Goal: Information Seeking & Learning: Learn about a topic

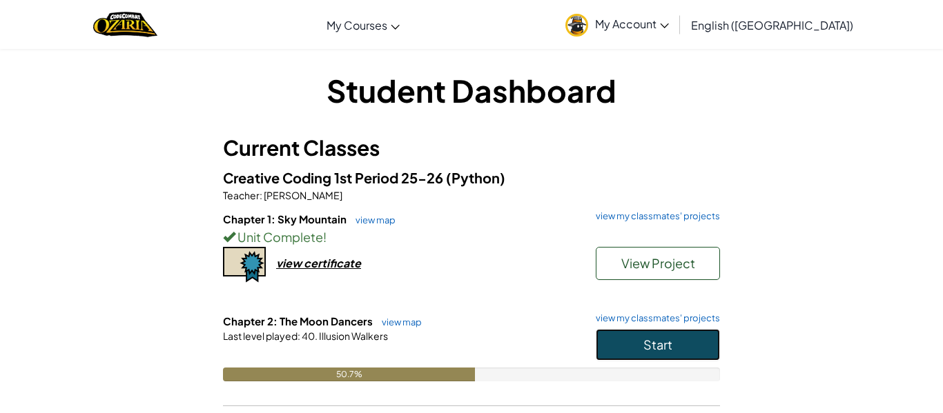
click at [678, 351] on button "Start" at bounding box center [658, 345] width 124 height 32
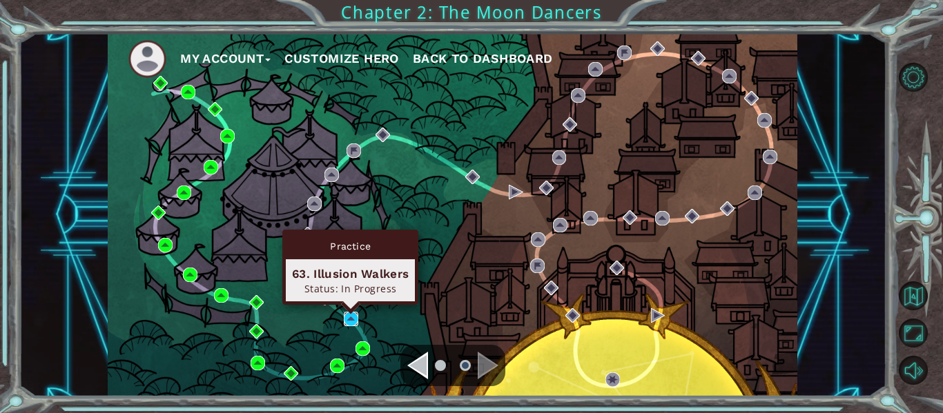
click at [348, 320] on img at bounding box center [351, 319] width 14 height 14
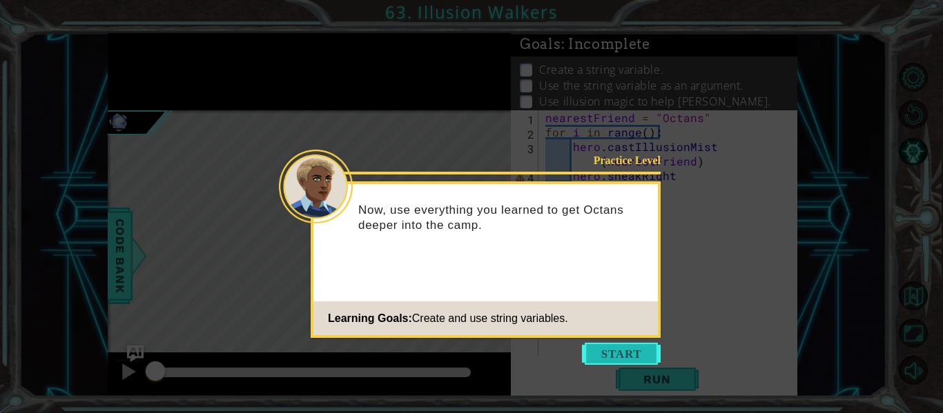
click at [609, 355] on button "Start" at bounding box center [621, 354] width 79 height 22
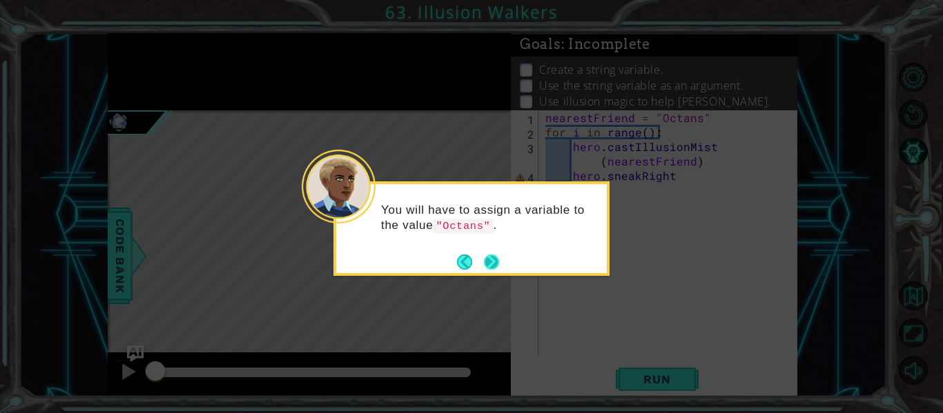
click at [485, 257] on button "Next" at bounding box center [491, 262] width 15 height 15
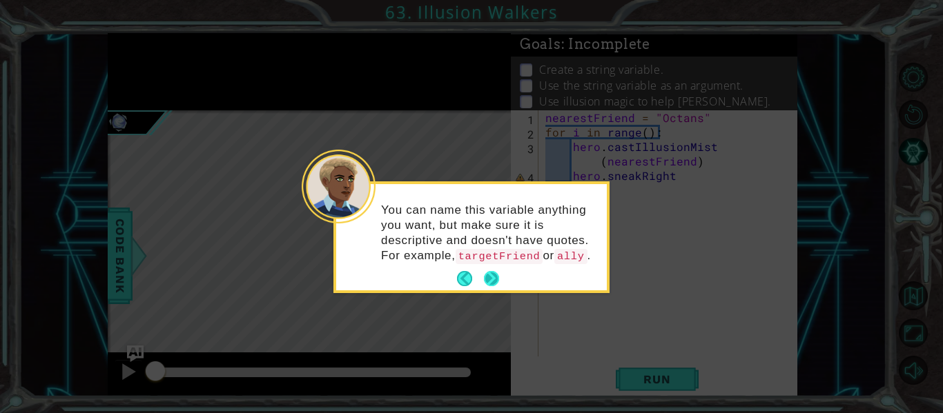
click at [491, 286] on button "Next" at bounding box center [491, 278] width 15 height 15
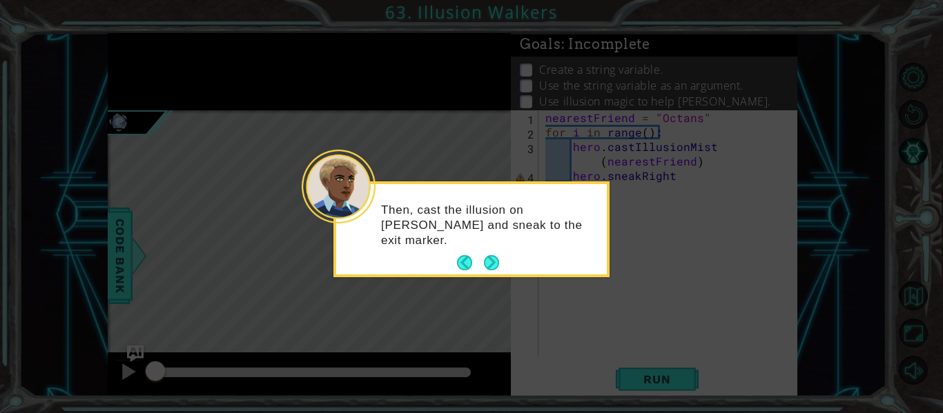
click at [484, 282] on icon at bounding box center [471, 206] width 943 height 413
click at [493, 269] on button "Next" at bounding box center [491, 262] width 15 height 15
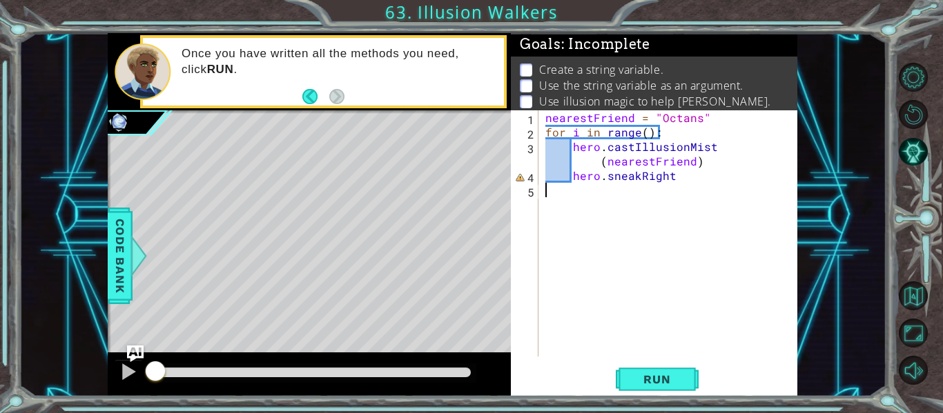
click at [677, 177] on div "nearestFriend = "Octans" for i in range ( ) : hero . castIllusionMist ( nearest…" at bounding box center [671, 247] width 259 height 275
click at [645, 132] on div "nearestFriend = "Octans" for i in range ( ) : hero . castIllusionMist ( nearest…" at bounding box center [671, 247] width 259 height 275
type textarea "for i in range(3):"
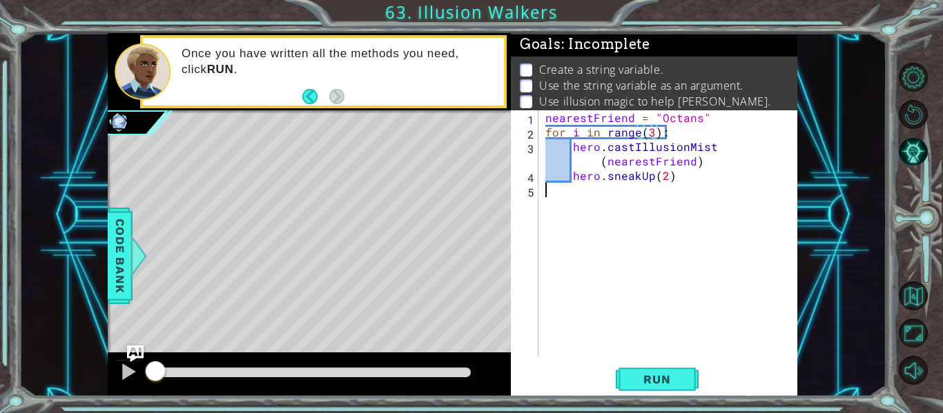
click at [569, 187] on div "nearestFriend = "Octans" for i in range ( 3 ) : hero . castIllusionMist ( neare…" at bounding box center [671, 247] width 259 height 275
click at [653, 393] on button "Run" at bounding box center [657, 380] width 83 height 28
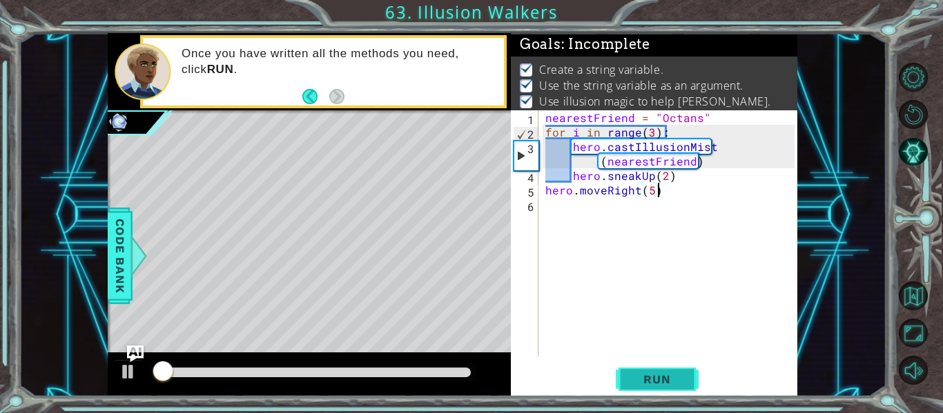
scroll to position [11, 0]
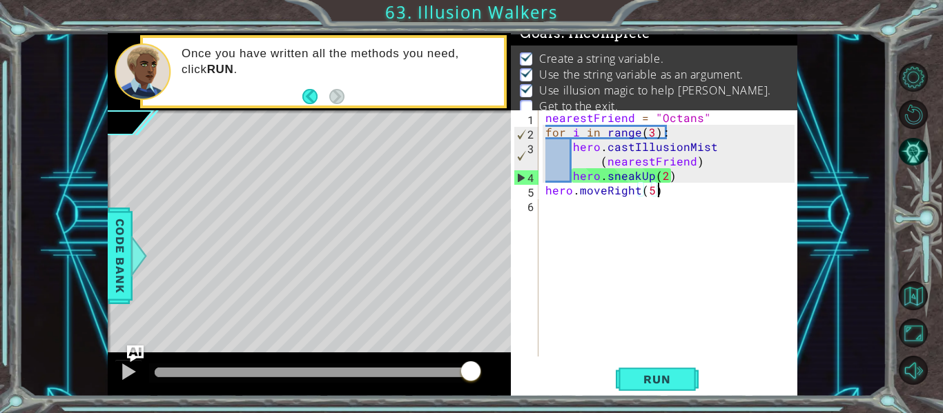
click at [666, 177] on div "nearestFriend = "Octans" for i in range ( 3 ) : hero . castIllusionMist ( neare…" at bounding box center [671, 247] width 259 height 275
click at [651, 137] on div "nearestFriend = "Octans" for i in range ( 3 ) : hero . castIllusionMist ( neare…" at bounding box center [671, 247] width 259 height 275
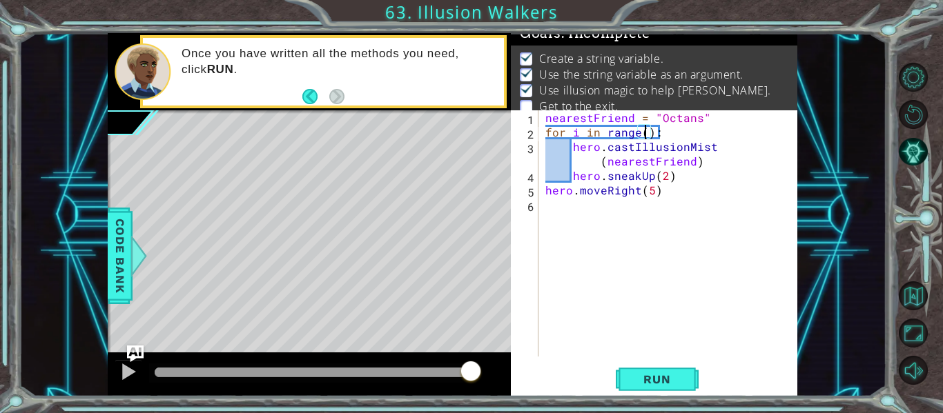
scroll to position [0, 7]
click at [665, 382] on span "Run" at bounding box center [656, 380] width 55 height 14
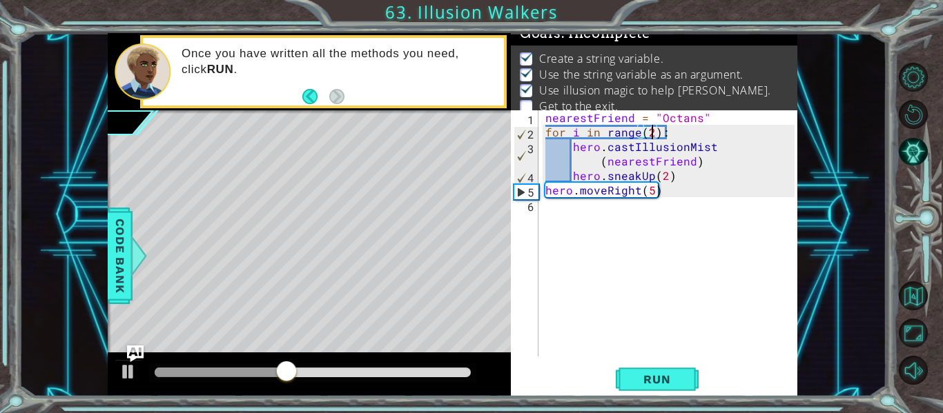
click at [545, 190] on div "nearestFriend = "Octans" for i in range ( 2 ) : hero . castIllusionMist ( neare…" at bounding box center [671, 247] width 259 height 275
type textarea "hero.moveRight(5)"
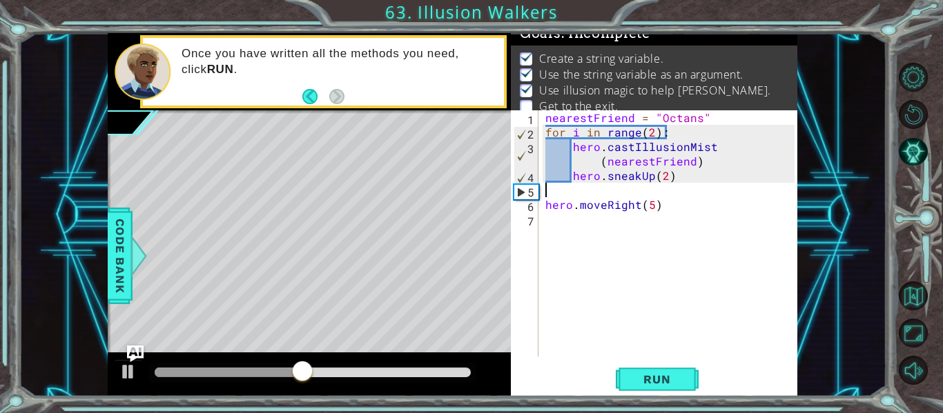
click at [550, 195] on div "nearestFriend = "Octans" for i in range ( 2 ) : hero . castIllusionMist ( neare…" at bounding box center [671, 247] width 259 height 275
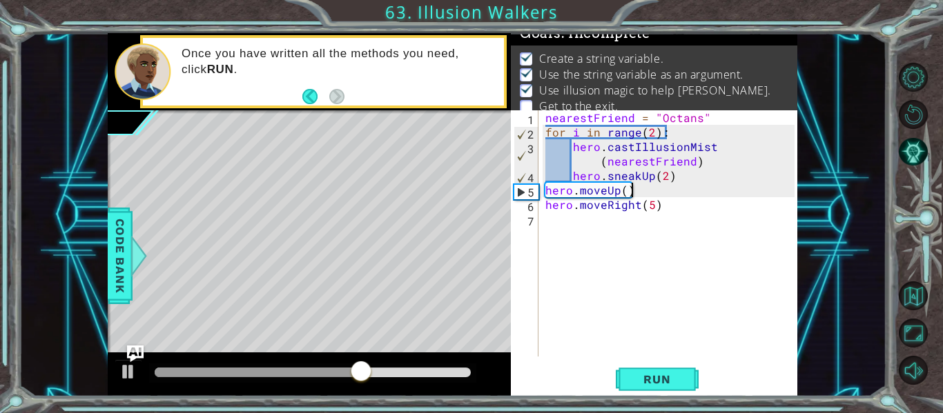
scroll to position [0, 5]
type textarea "hero.moveUp()"
click at [645, 387] on button "Run" at bounding box center [657, 380] width 83 height 28
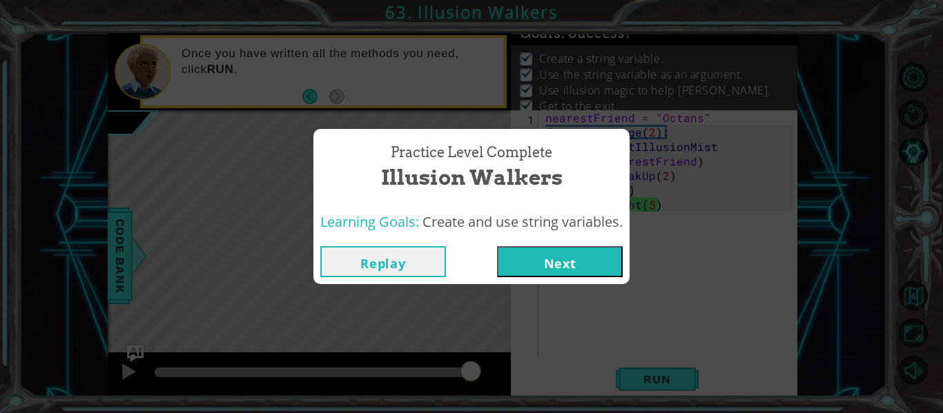
click at [545, 269] on button "Next" at bounding box center [560, 261] width 126 height 31
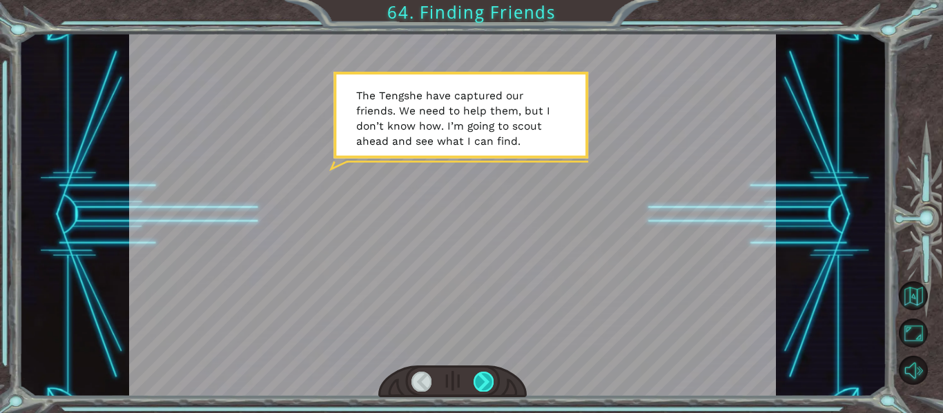
click at [491, 382] on div at bounding box center [483, 381] width 20 height 19
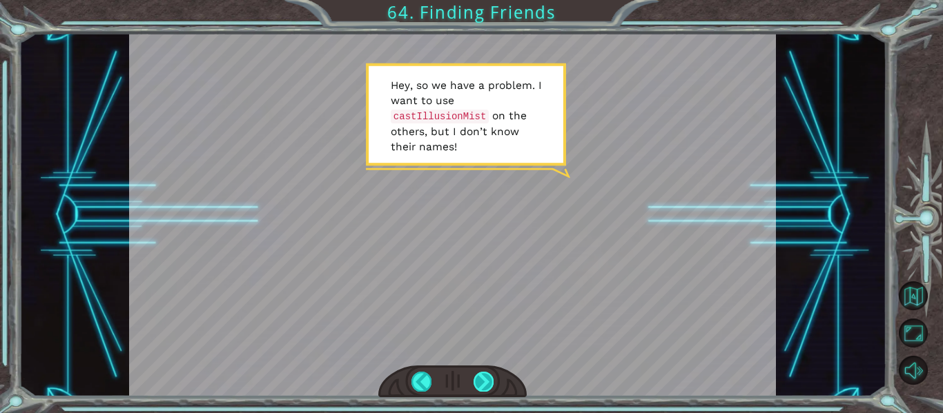
click at [491, 382] on div at bounding box center [483, 381] width 20 height 19
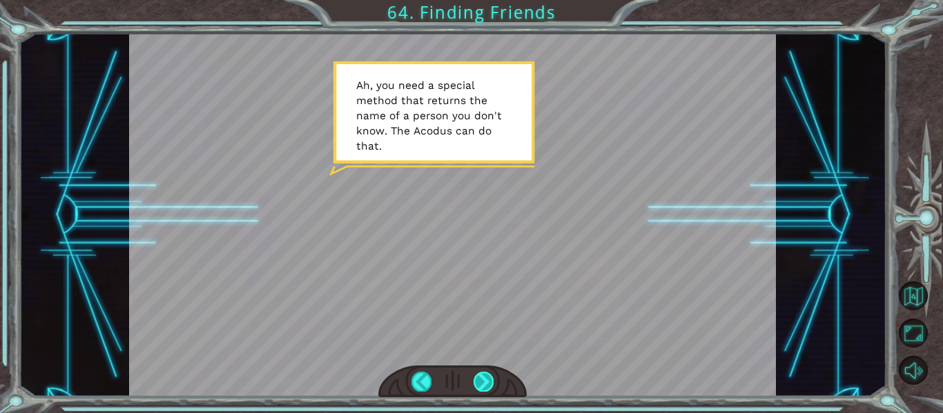
click at [491, 382] on div at bounding box center [483, 381] width 20 height 19
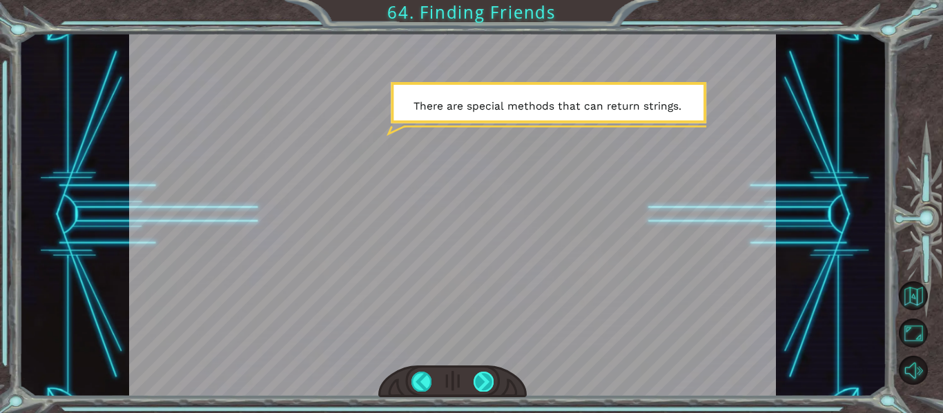
click at [491, 382] on div at bounding box center [483, 381] width 20 height 19
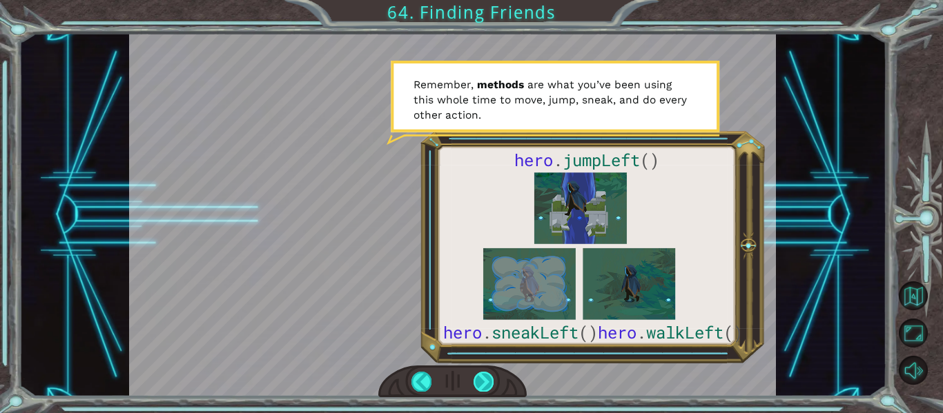
click at [491, 382] on div at bounding box center [483, 381] width 20 height 19
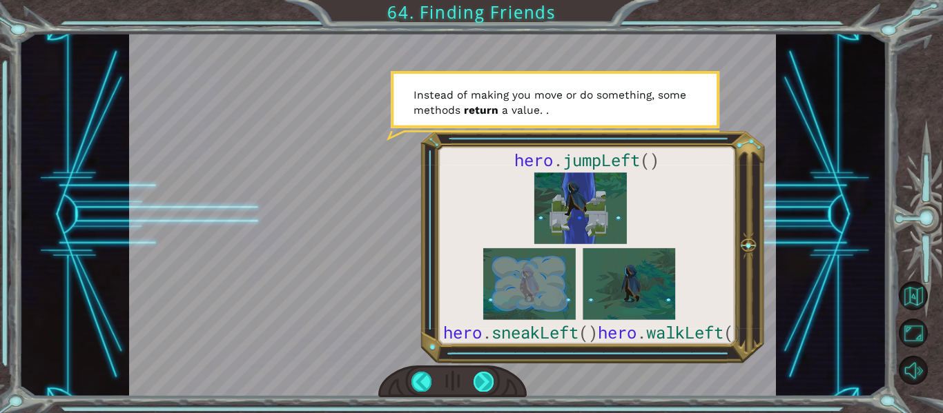
click at [491, 382] on div at bounding box center [483, 381] width 20 height 19
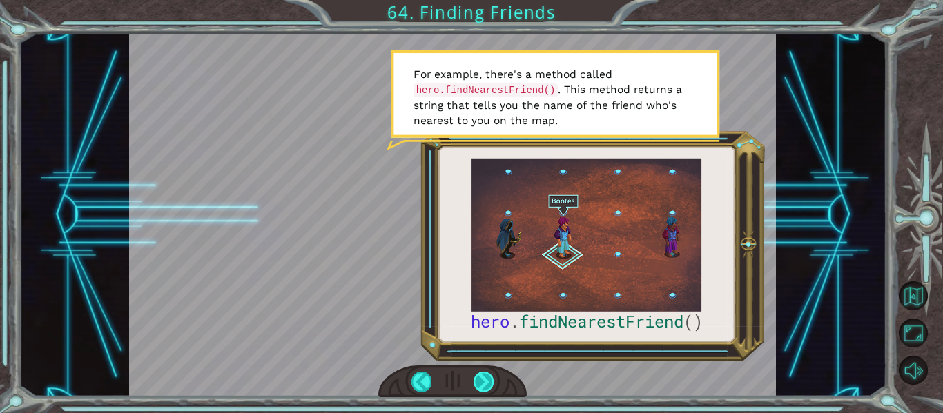
click at [488, 382] on div at bounding box center [483, 381] width 20 height 19
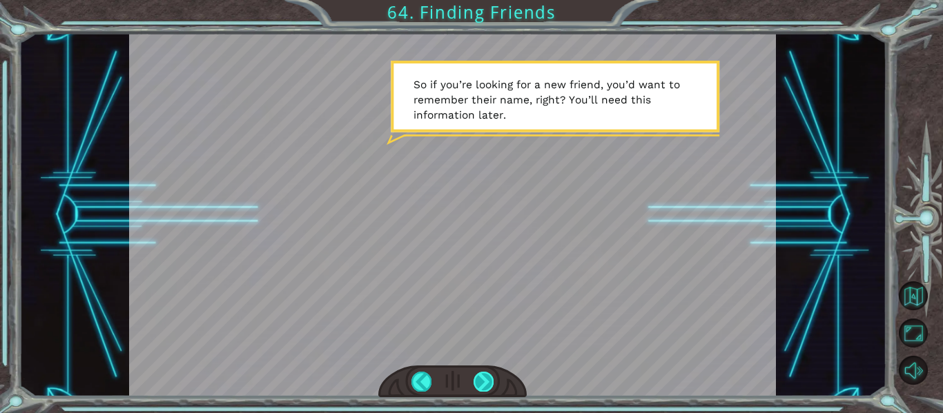
click at [488, 382] on div at bounding box center [483, 381] width 20 height 19
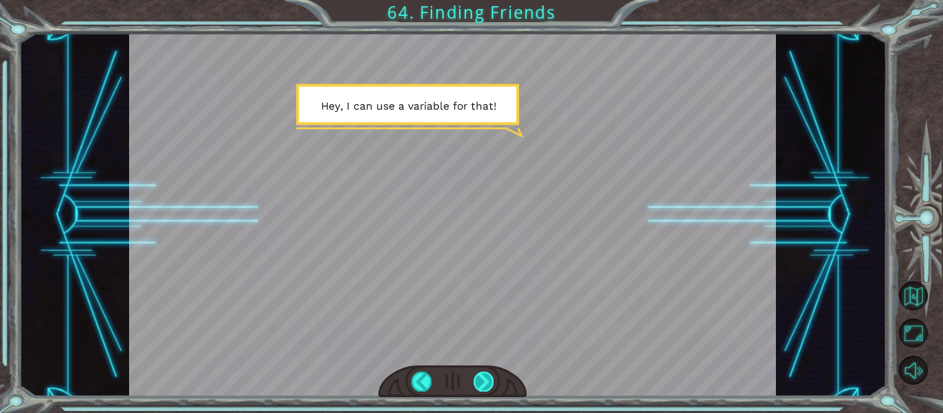
click at [488, 382] on div at bounding box center [483, 381] width 20 height 19
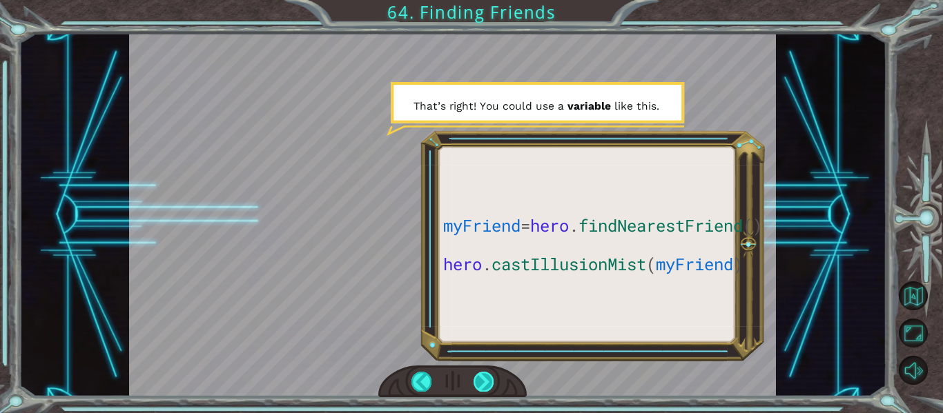
click at [488, 382] on div at bounding box center [483, 381] width 20 height 19
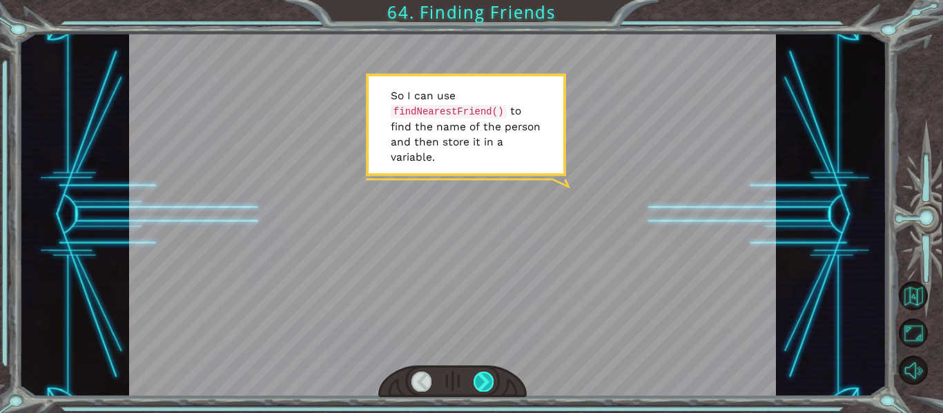
click at [488, 382] on div at bounding box center [483, 381] width 20 height 19
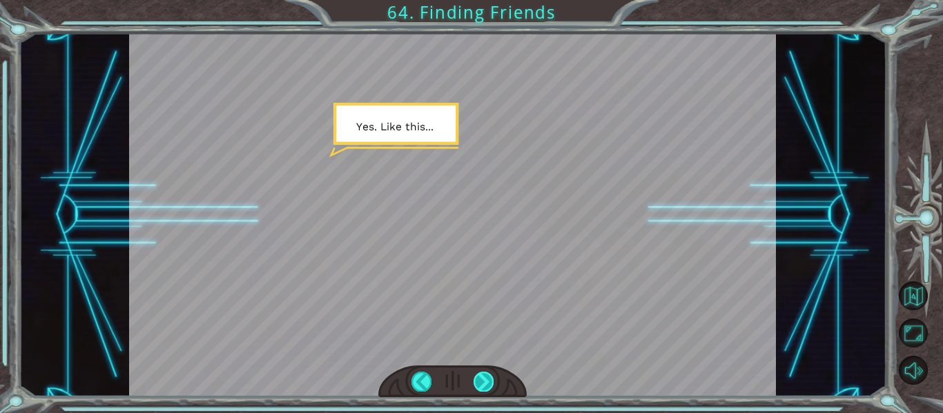
click at [488, 382] on div at bounding box center [483, 381] width 20 height 19
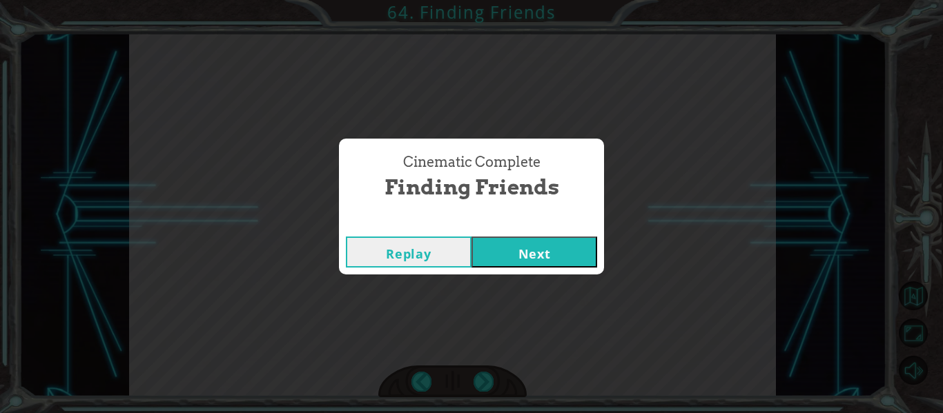
click at [513, 240] on button "Next" at bounding box center [534, 252] width 126 height 31
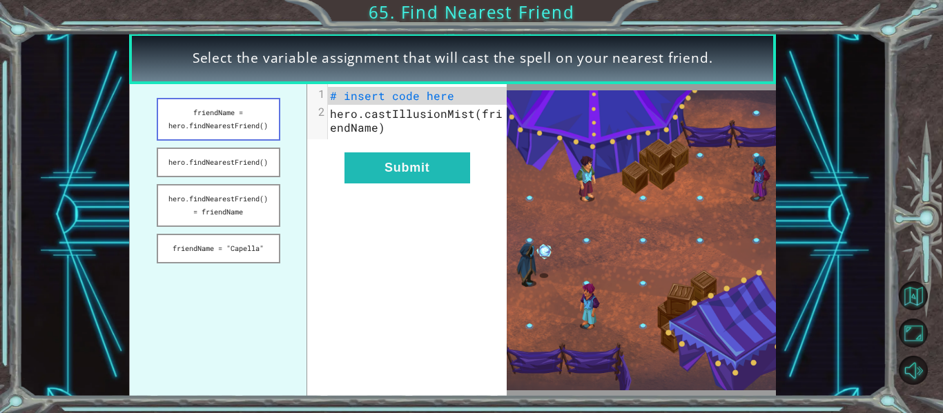
click at [255, 126] on button "friendName = hero.findNearestFriend()" at bounding box center [219, 119] width 124 height 43
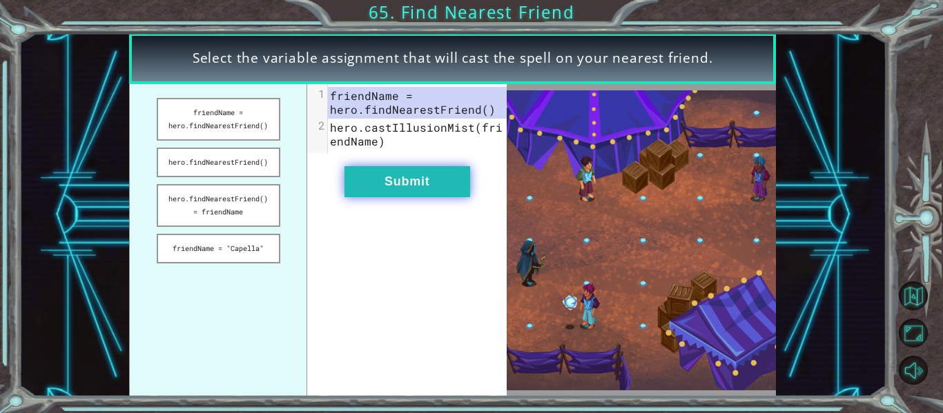
click at [427, 195] on button "Submit" at bounding box center [407, 181] width 126 height 31
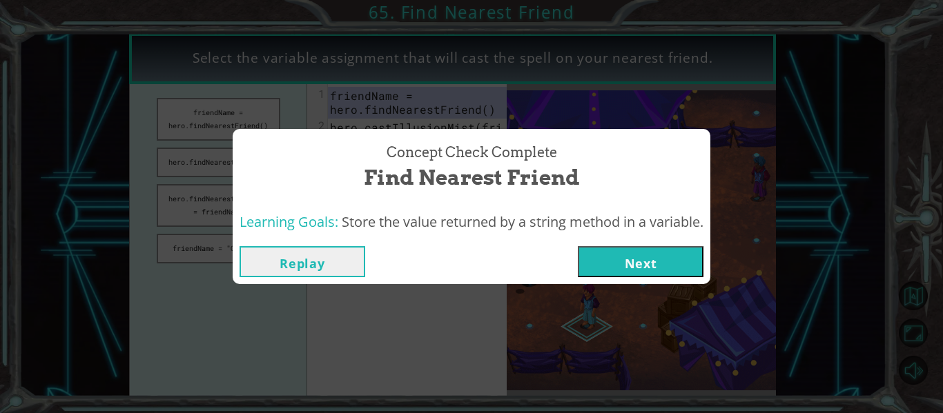
click at [692, 265] on button "Next" at bounding box center [641, 261] width 126 height 31
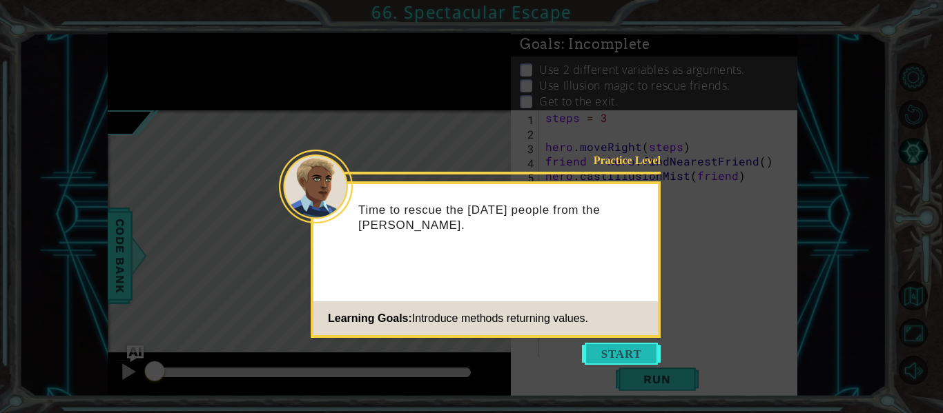
click at [640, 347] on button "Start" at bounding box center [621, 354] width 79 height 22
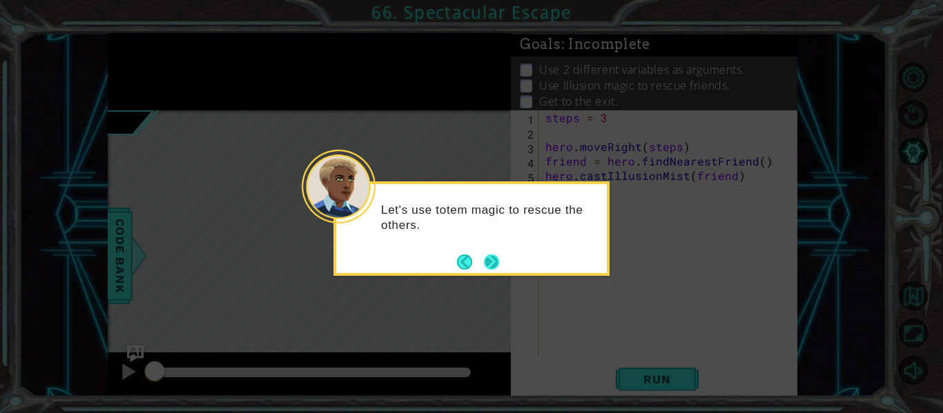
click at [493, 262] on button "Next" at bounding box center [491, 262] width 15 height 15
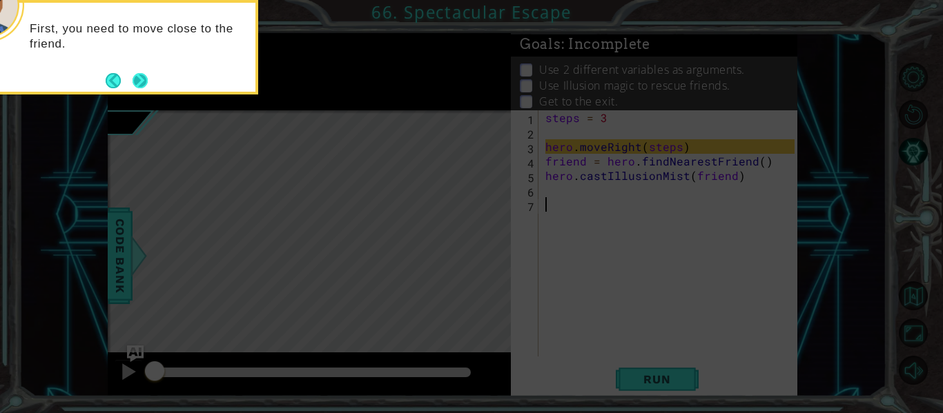
click at [141, 83] on button "Next" at bounding box center [140, 80] width 15 height 15
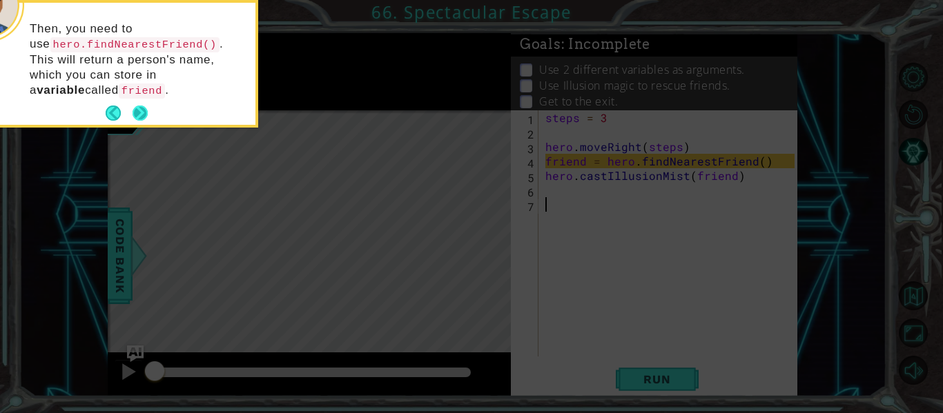
click at [144, 107] on button "Next" at bounding box center [140, 113] width 15 height 15
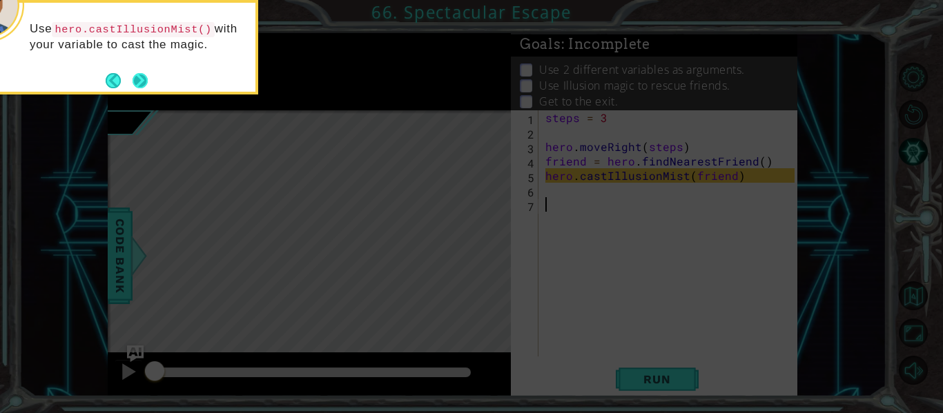
click at [141, 83] on button "Next" at bounding box center [140, 80] width 15 height 15
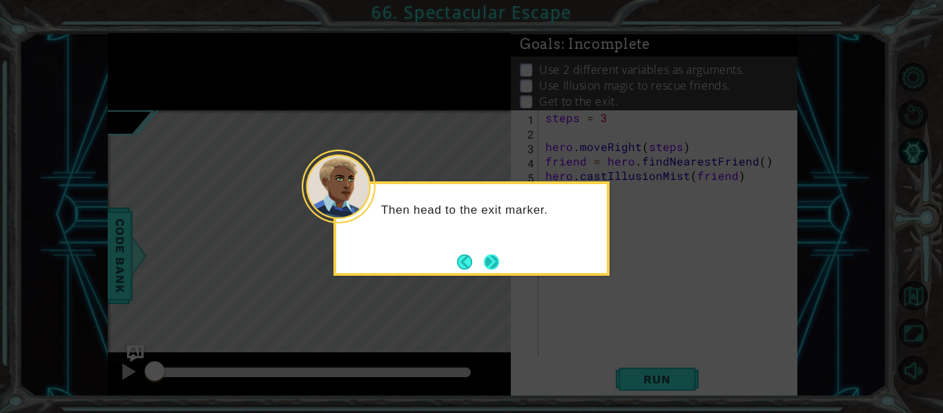
click at [495, 255] on button "Next" at bounding box center [491, 262] width 15 height 15
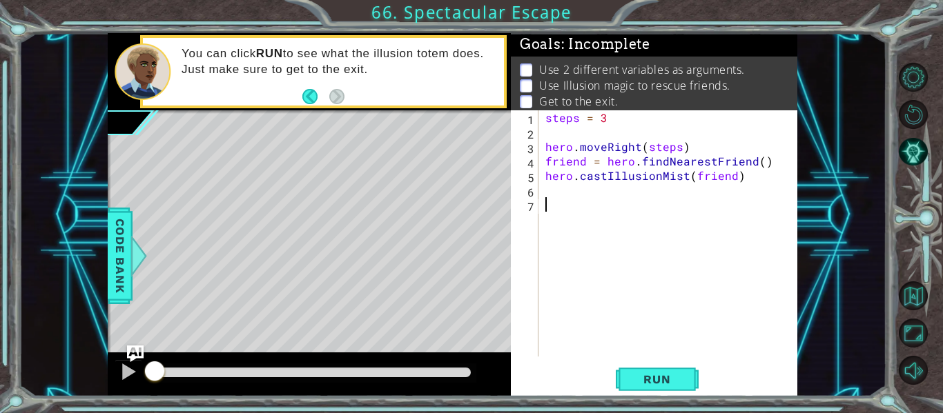
click at [573, 128] on div "steps = 3 hero . moveRight ( steps ) friend = hero . findNearestFriend ( ) hero…" at bounding box center [671, 247] width 259 height 275
click at [656, 393] on button "Run" at bounding box center [657, 380] width 83 height 28
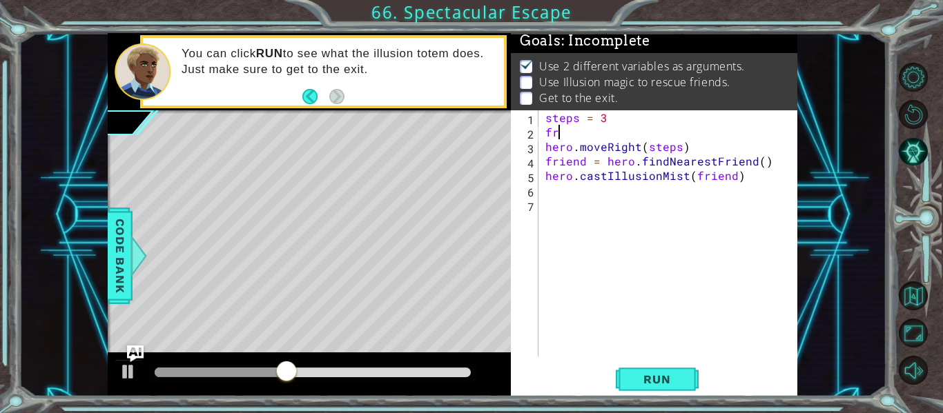
scroll to position [0, 0]
type textarea "f"
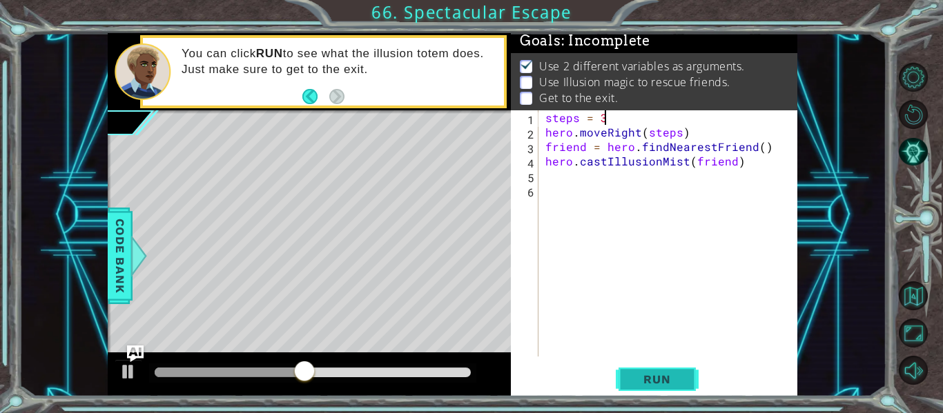
type textarea "steps = 3"
click at [671, 383] on span "Run" at bounding box center [656, 380] width 55 height 14
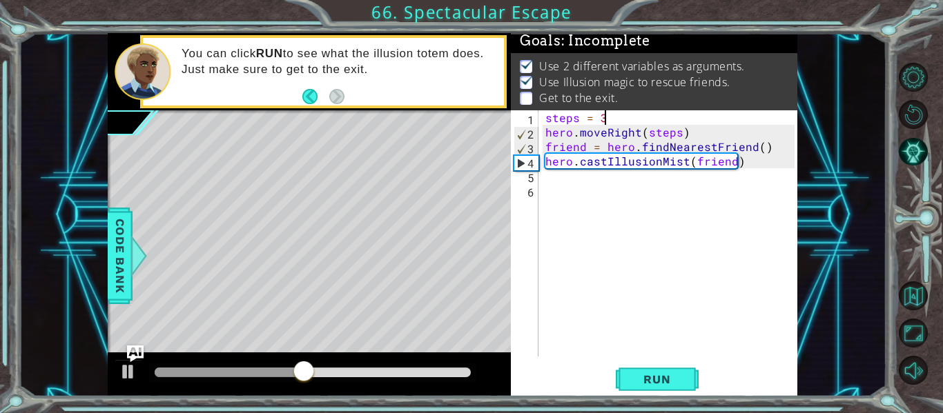
click at [571, 185] on div "steps = 3 hero . moveRight ( steps ) friend = hero . findNearestFriend ( ) hero…" at bounding box center [671, 247] width 259 height 275
click at [776, 189] on div "steps = 3 hero . moveRight ( steps ) friend = hero . findNearestFriend ( ) hero…" at bounding box center [671, 247] width 259 height 275
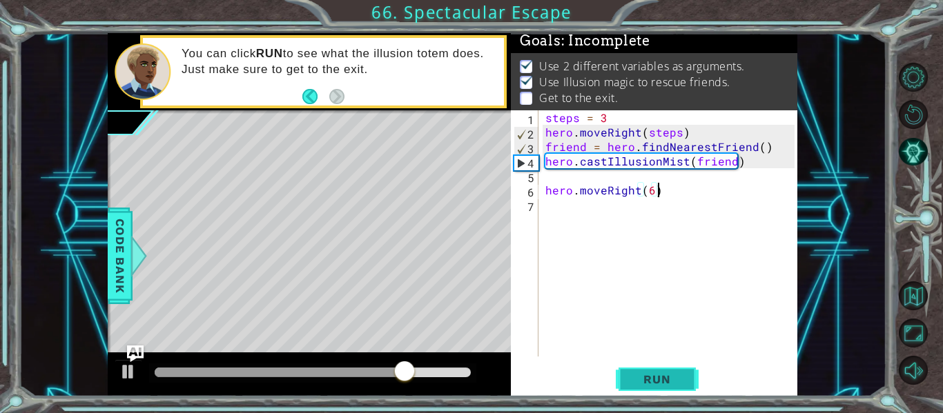
type textarea "hero.moveRight(6)"
click at [683, 371] on button "Run" at bounding box center [657, 380] width 83 height 28
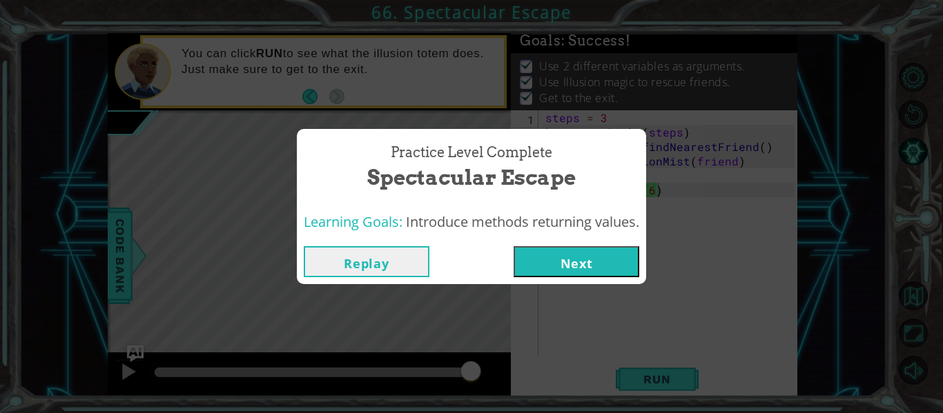
click at [580, 274] on button "Next" at bounding box center [576, 261] width 126 height 31
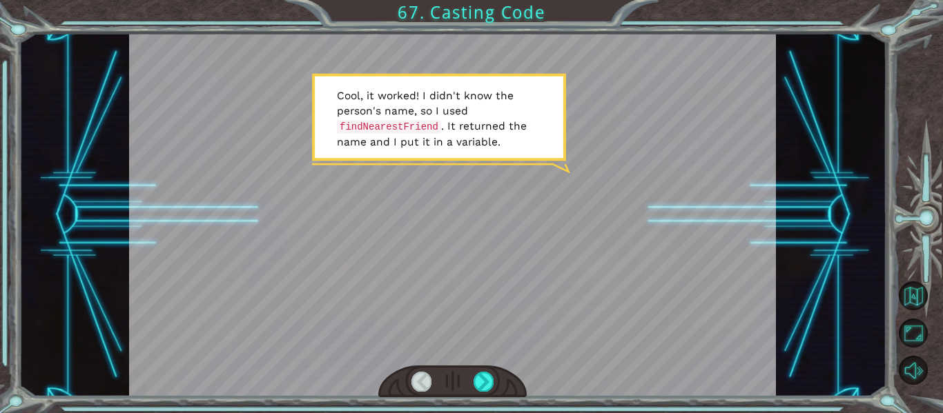
click at [479, 370] on div at bounding box center [452, 382] width 149 height 32
click at [480, 375] on div at bounding box center [483, 381] width 20 height 19
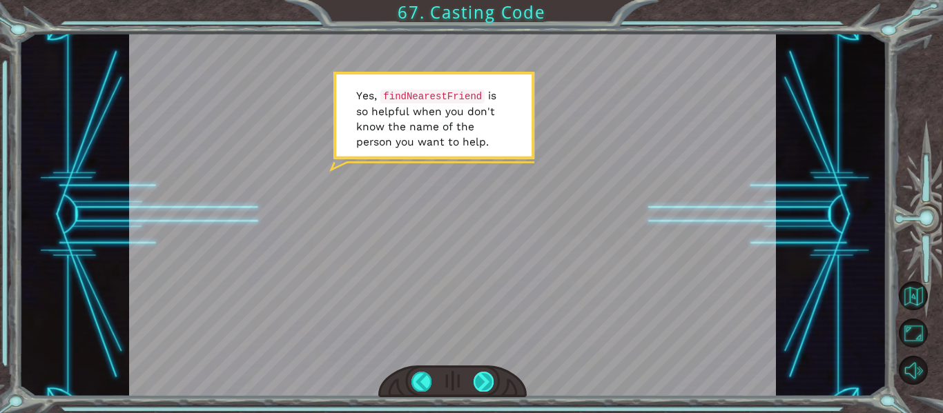
click at [481, 377] on div at bounding box center [483, 381] width 20 height 19
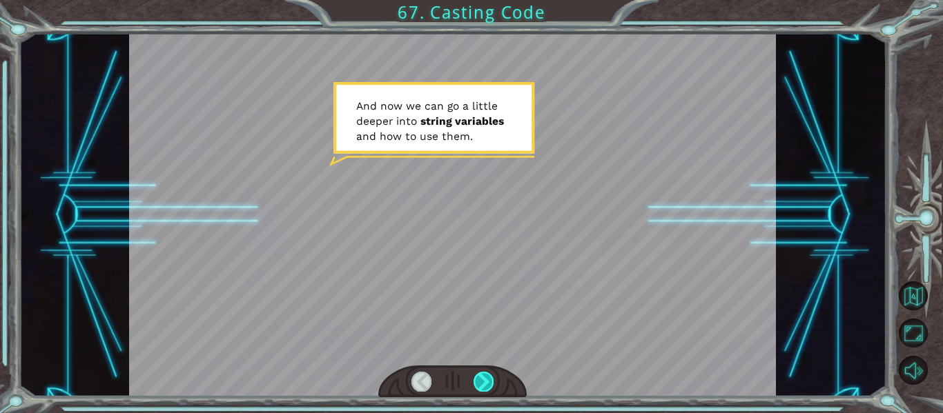
click at [481, 377] on div at bounding box center [483, 381] width 20 height 19
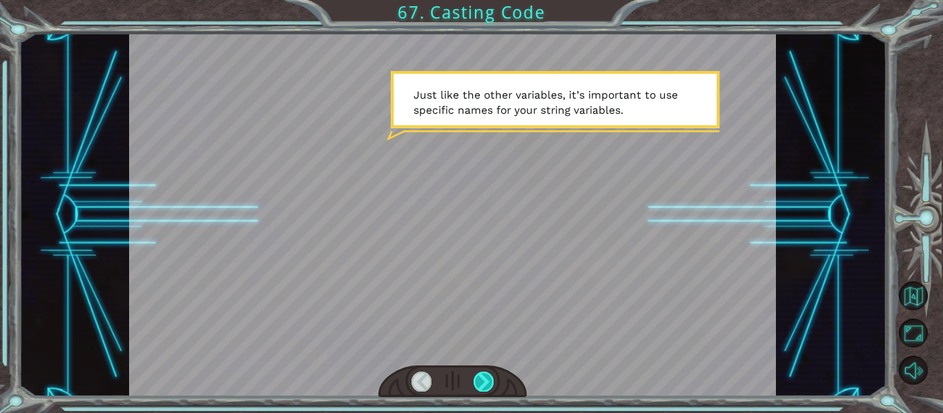
click at [481, 377] on div at bounding box center [483, 381] width 20 height 19
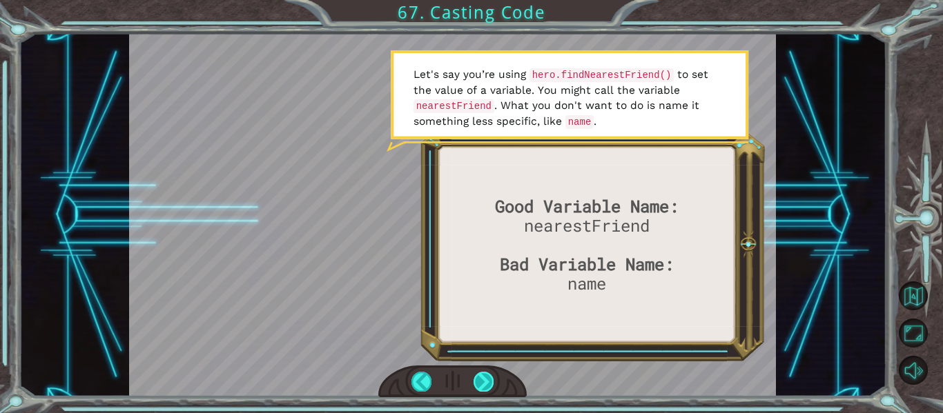
click at [481, 377] on div at bounding box center [483, 381] width 20 height 19
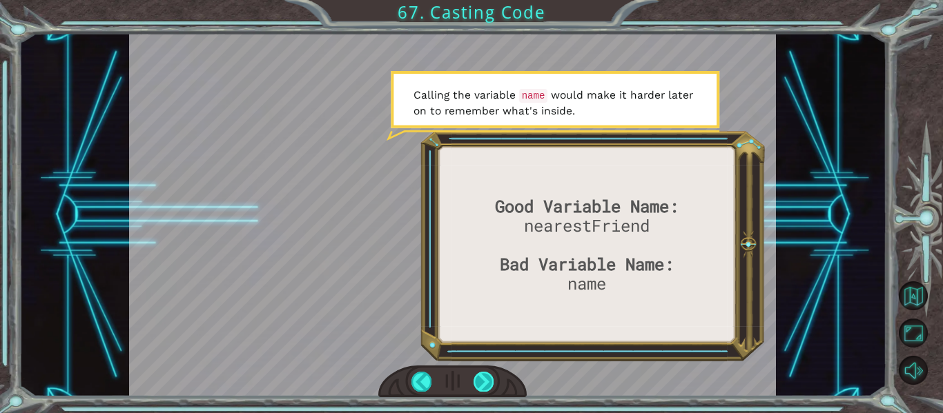
click at [481, 377] on div at bounding box center [483, 381] width 20 height 19
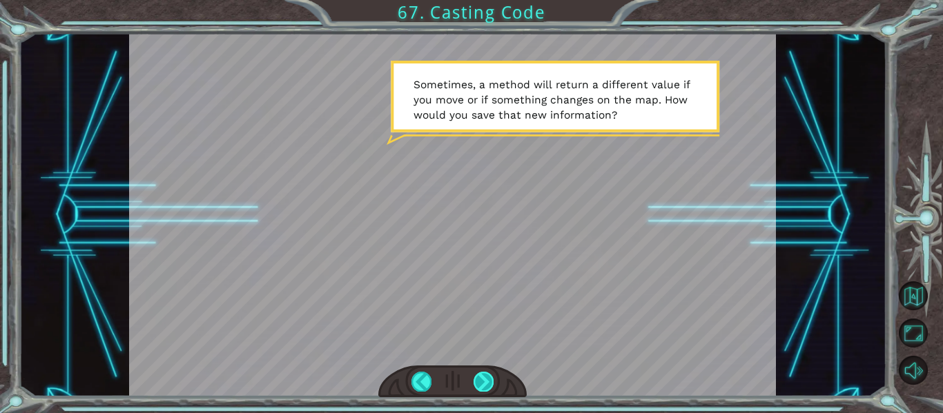
click at [481, 377] on div at bounding box center [483, 381] width 20 height 19
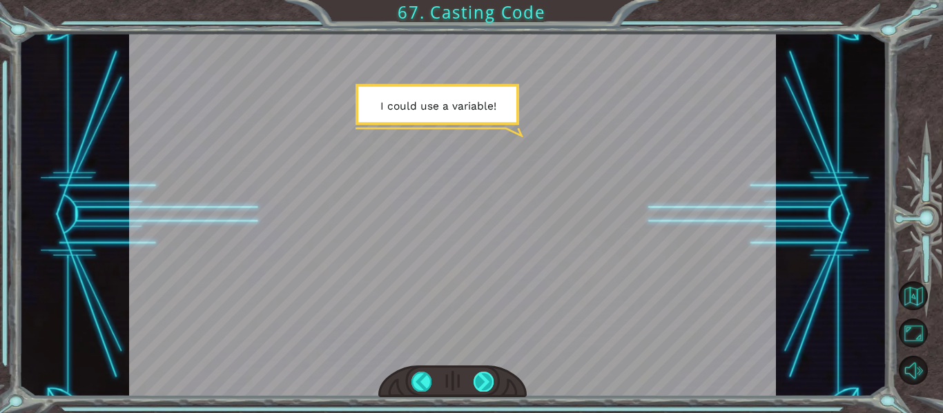
click at [481, 377] on div at bounding box center [483, 381] width 20 height 19
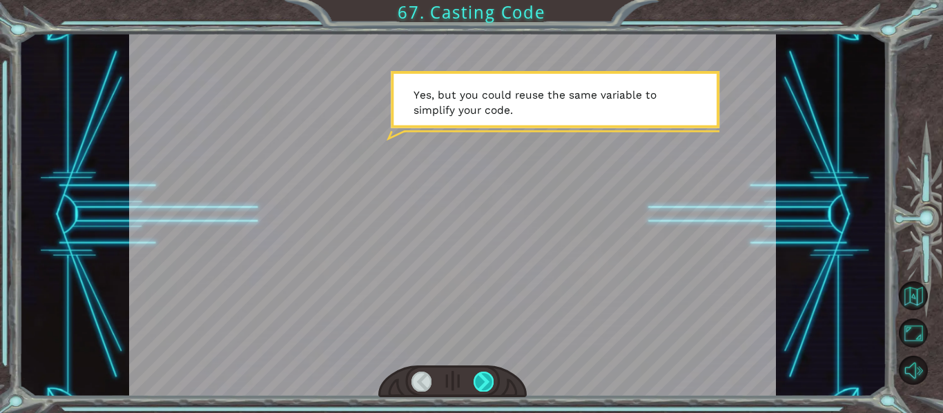
click at [481, 377] on div at bounding box center [483, 381] width 20 height 19
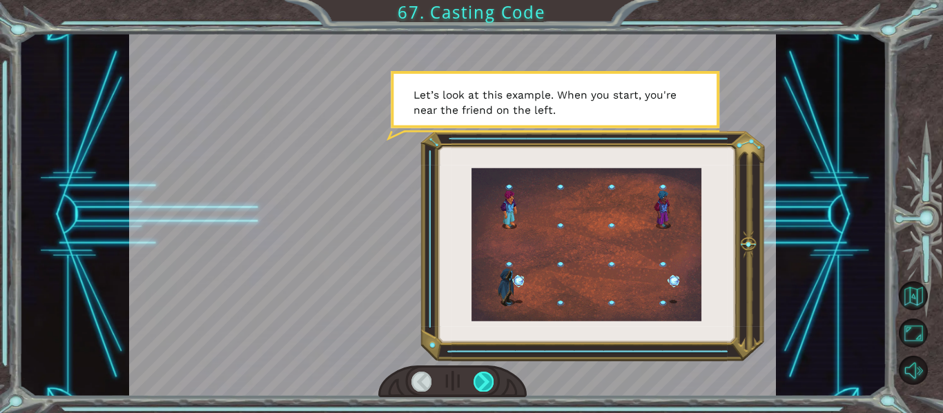
click at [481, 377] on div at bounding box center [483, 381] width 20 height 19
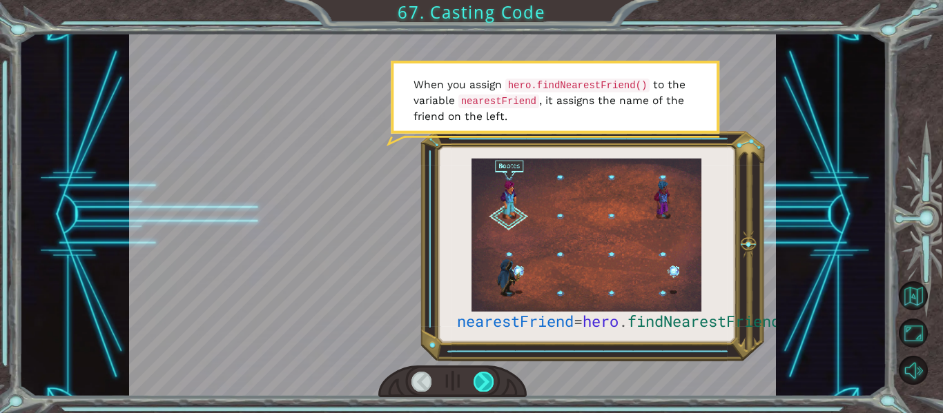
click at [481, 377] on div at bounding box center [483, 381] width 20 height 19
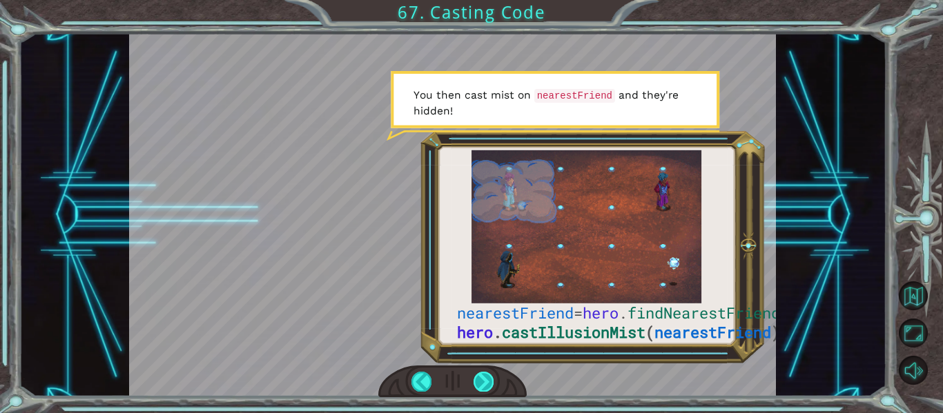
click at [481, 377] on div at bounding box center [483, 381] width 20 height 19
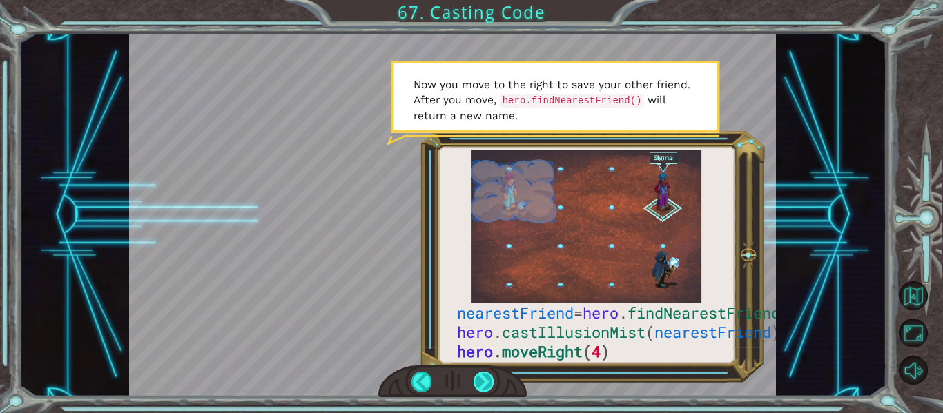
click at [481, 377] on div at bounding box center [483, 381] width 20 height 19
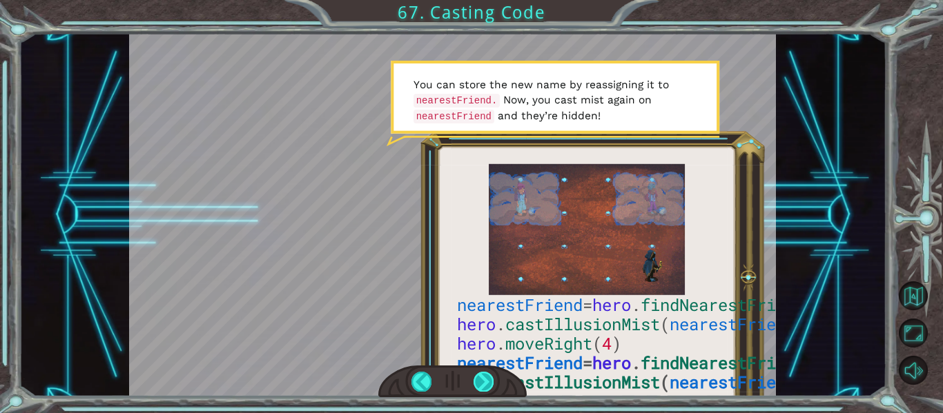
click at [488, 379] on div at bounding box center [483, 381] width 20 height 19
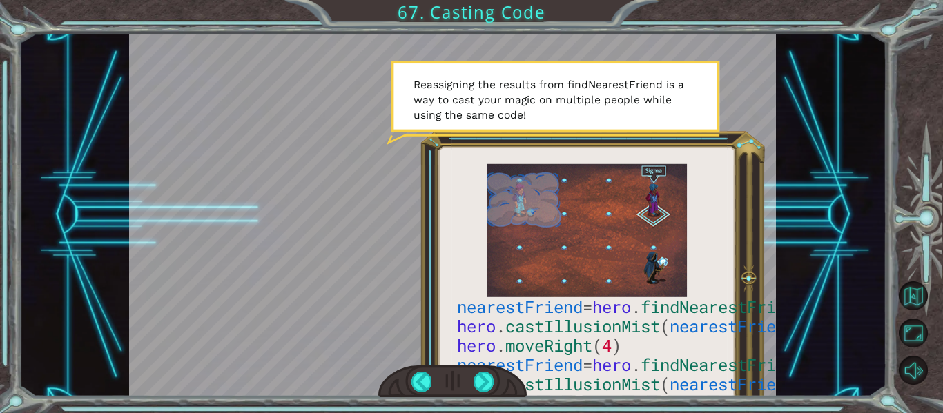
click at [541, 320] on div at bounding box center [452, 215] width 647 height 364
click at [489, 380] on div at bounding box center [483, 381] width 20 height 19
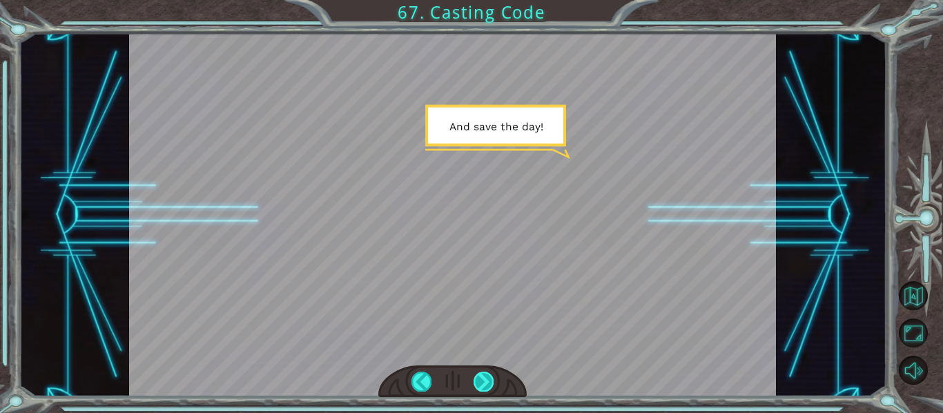
click at [484, 391] on div at bounding box center [483, 381] width 20 height 19
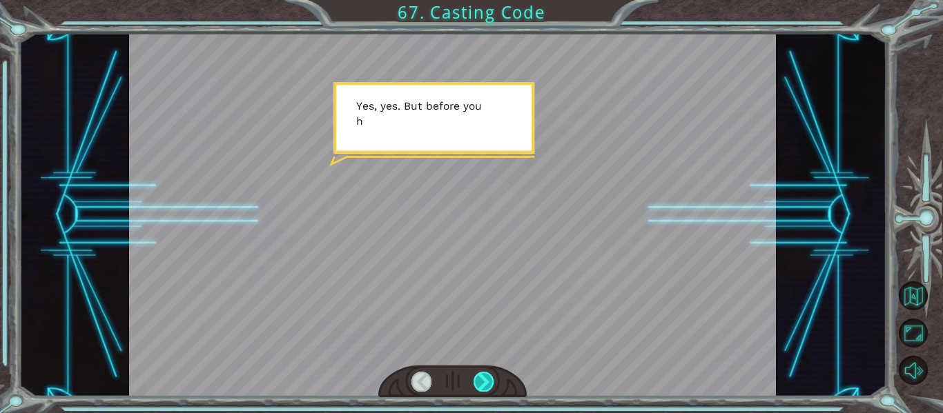
click at [483, 391] on div at bounding box center [483, 381] width 20 height 19
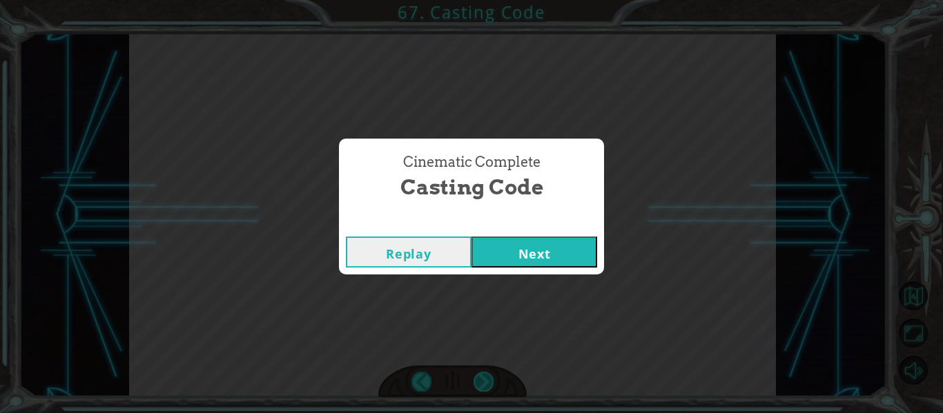
click at [483, 391] on div "Cinematic Complete Casting Code Replay Next" at bounding box center [471, 206] width 943 height 413
click at [562, 264] on button "Next" at bounding box center [534, 252] width 126 height 31
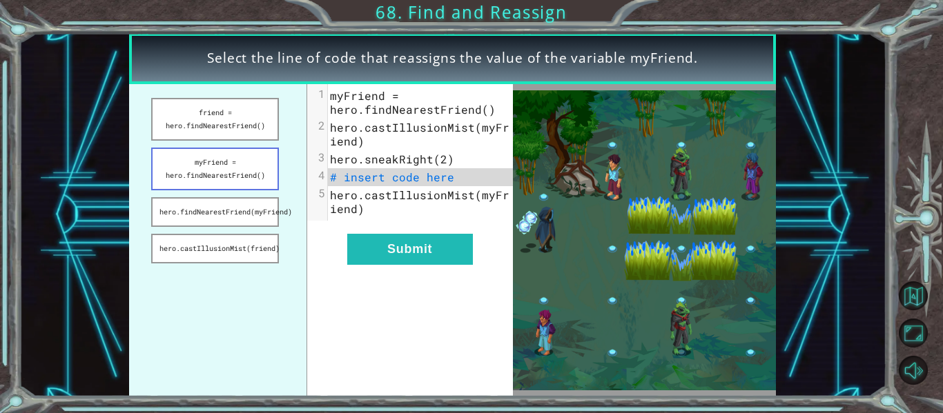
click at [261, 181] on button "myFriend = hero.findNearestFriend()" at bounding box center [215, 169] width 128 height 43
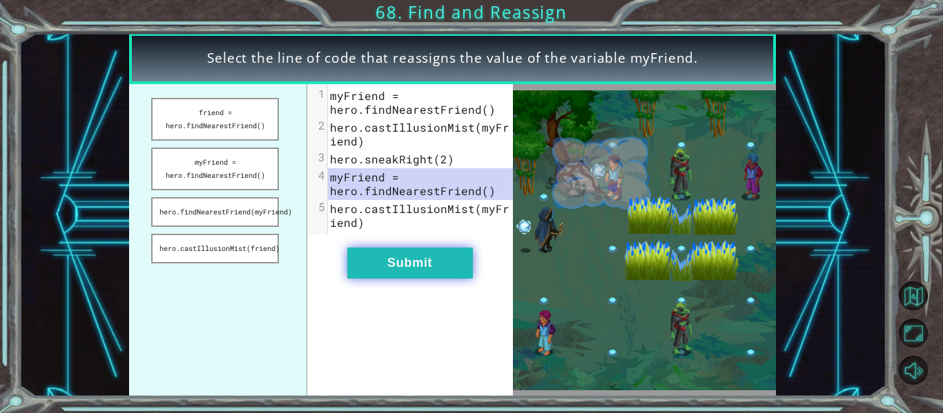
click at [447, 274] on button "Submit" at bounding box center [410, 263] width 126 height 31
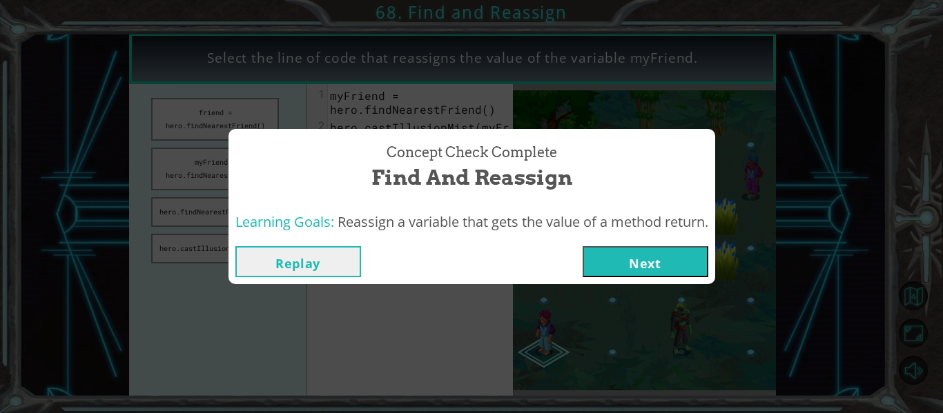
click at [577, 266] on div "Replay Next" at bounding box center [471, 261] width 473 height 31
click at [615, 268] on button "Next" at bounding box center [645, 261] width 126 height 31
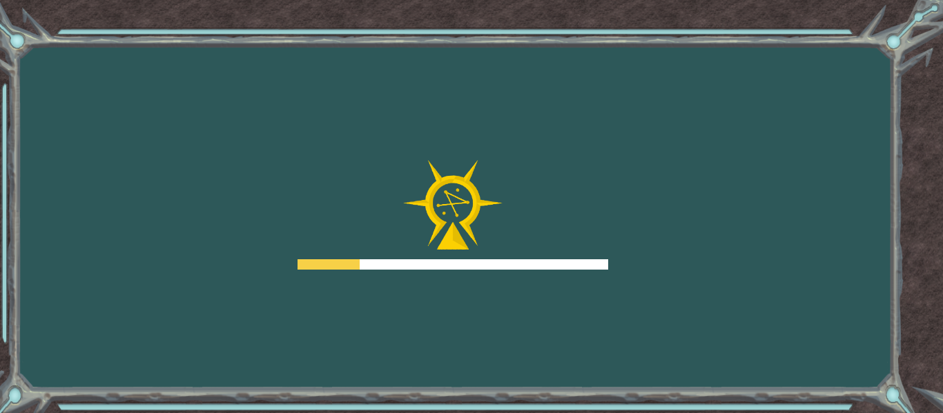
click at [614, 268] on div "Goals Error loading from server. Try refreshing the page. You'll need to join a…" at bounding box center [471, 206] width 943 height 413
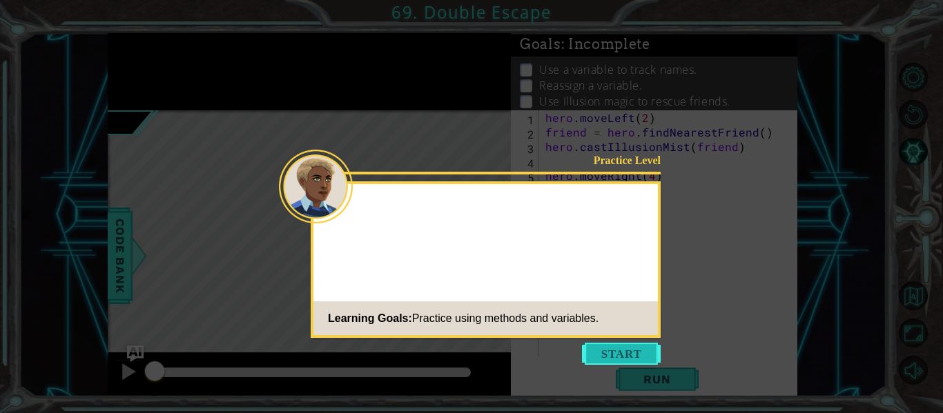
click at [615, 360] on button "Start" at bounding box center [621, 354] width 79 height 22
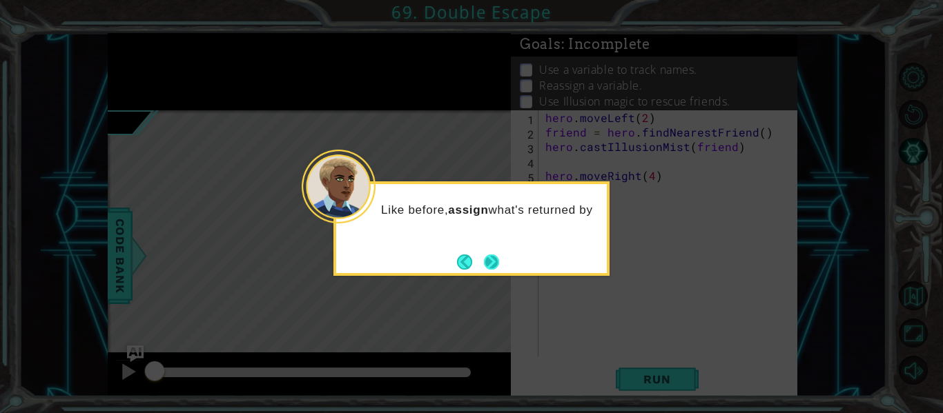
click at [497, 263] on button "Next" at bounding box center [491, 262] width 15 height 15
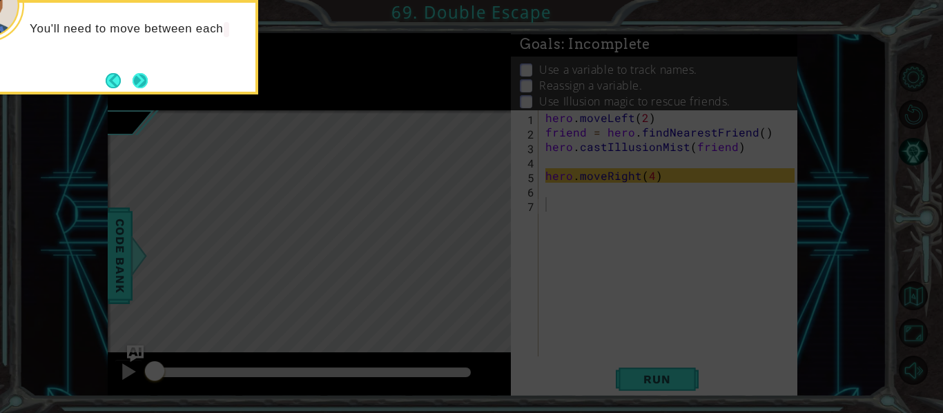
click at [133, 81] on button "Next" at bounding box center [140, 80] width 15 height 15
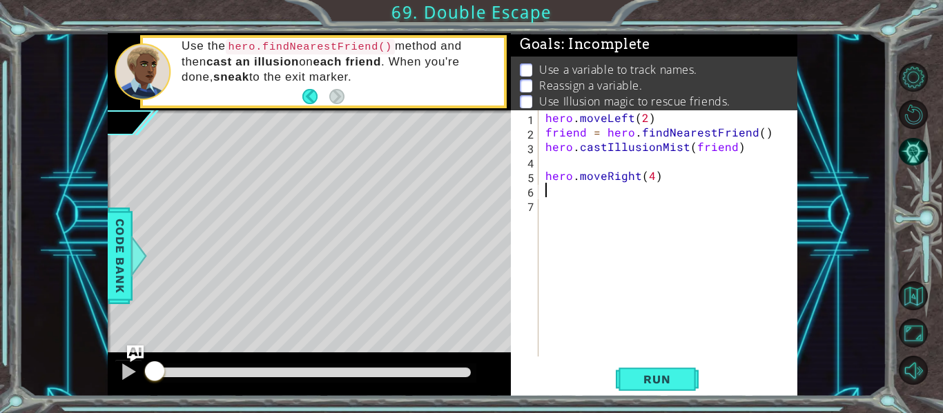
click at [601, 188] on div "hero . moveLeft ( 2 ) friend = hero . findNearestFriend ( ) hero . castIllusion…" at bounding box center [671, 247] width 259 height 275
type textarea "hero.findNearestFriend()"
click at [586, 208] on div "hero . moveLeft ( 2 ) friend = hero . findNearestFriend ( ) hero . castIllusion…" at bounding box center [671, 247] width 259 height 275
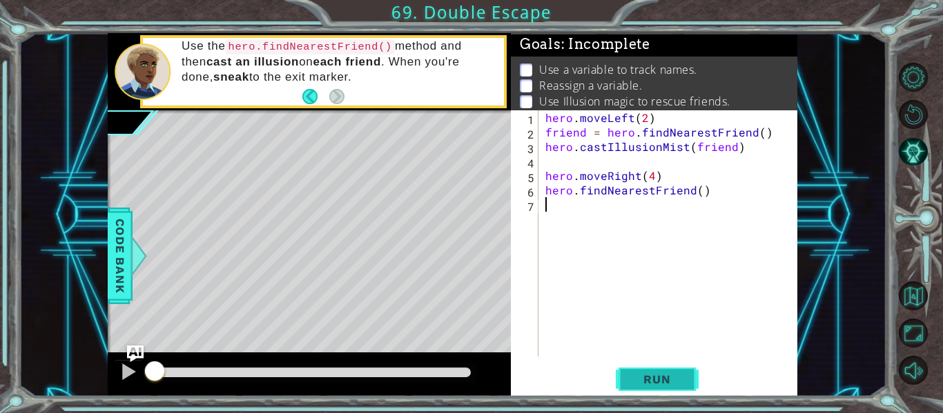
click at [651, 381] on span "Run" at bounding box center [656, 380] width 55 height 14
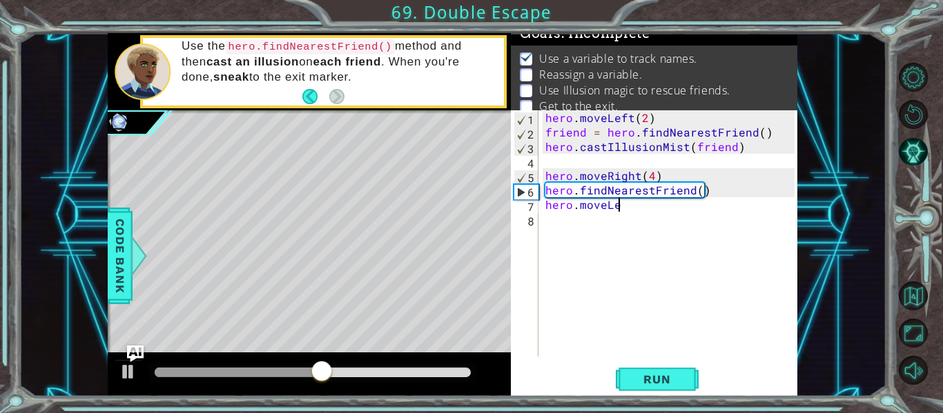
scroll to position [0, 5]
type textarea "hero.moveLeft(2)"
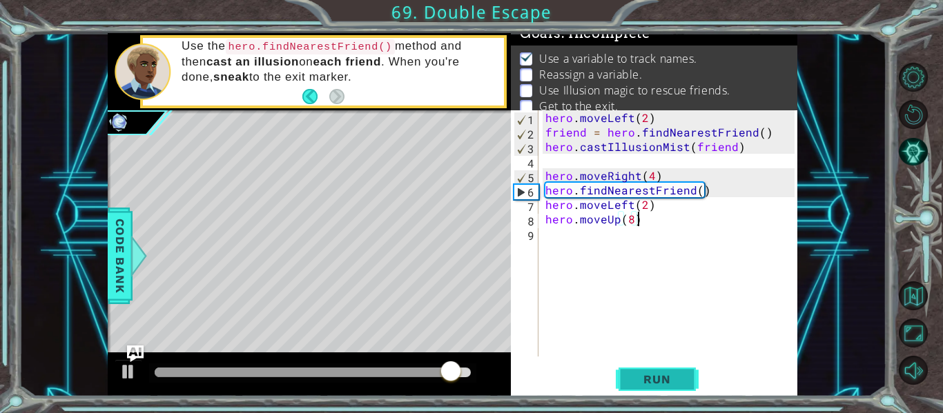
type textarea "hero.moveUp(8)"
click at [658, 384] on span "Run" at bounding box center [656, 380] width 55 height 14
